Goal: Task Accomplishment & Management: Manage account settings

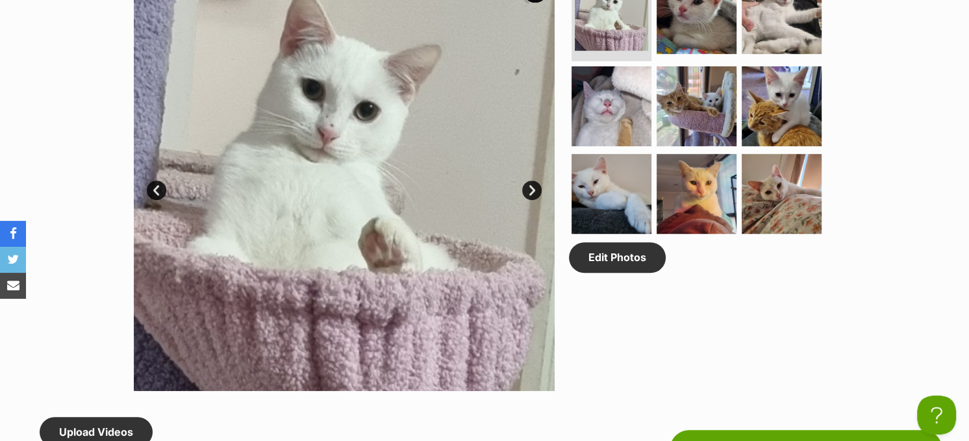
scroll to position [584, 0]
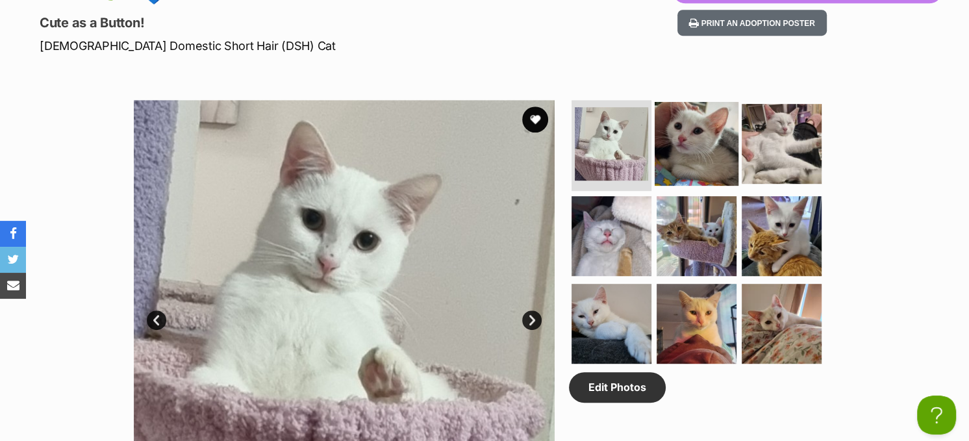
click at [703, 153] on img at bounding box center [697, 144] width 84 height 84
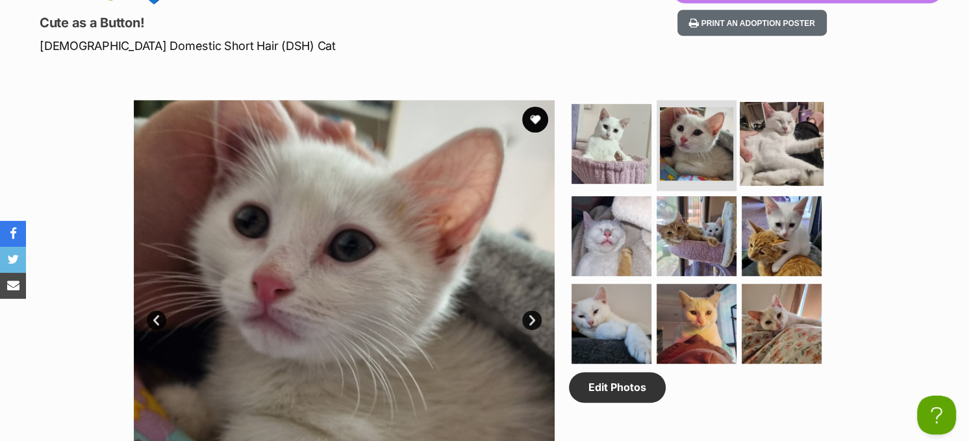
click at [755, 148] on img at bounding box center [782, 144] width 84 height 84
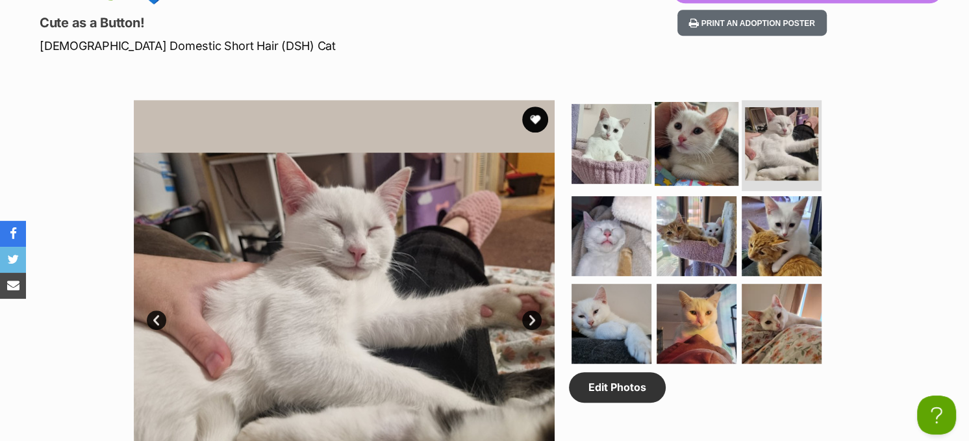
click at [701, 159] on img at bounding box center [697, 144] width 84 height 84
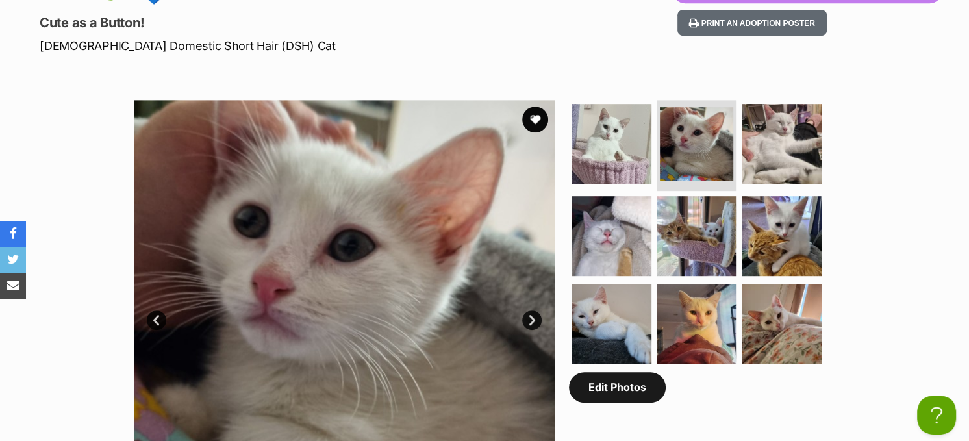
click at [608, 388] on link "Edit Photos" at bounding box center [617, 387] width 97 height 30
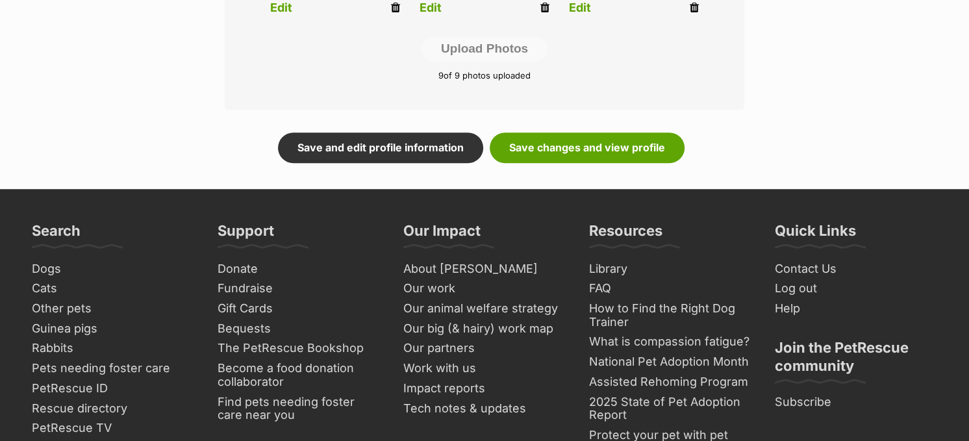
scroll to position [844, 0]
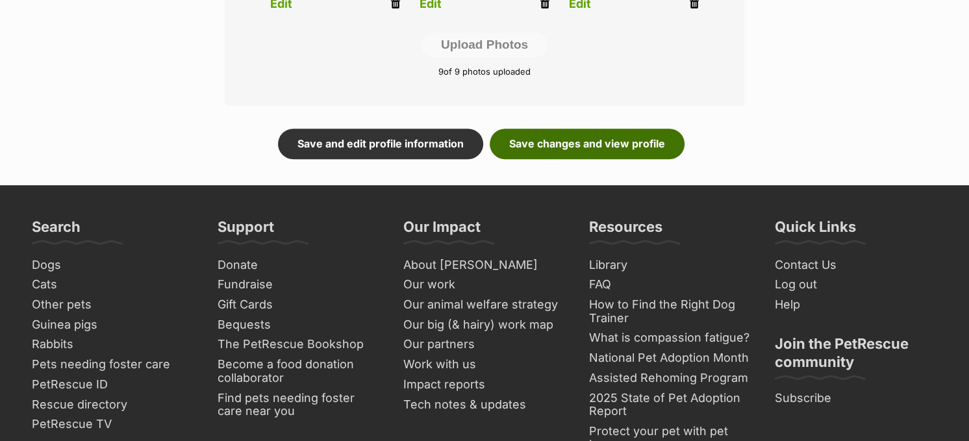
click at [637, 138] on link "Save changes and view profile" at bounding box center [587, 144] width 195 height 30
